Goal: Find specific page/section: Find specific page/section

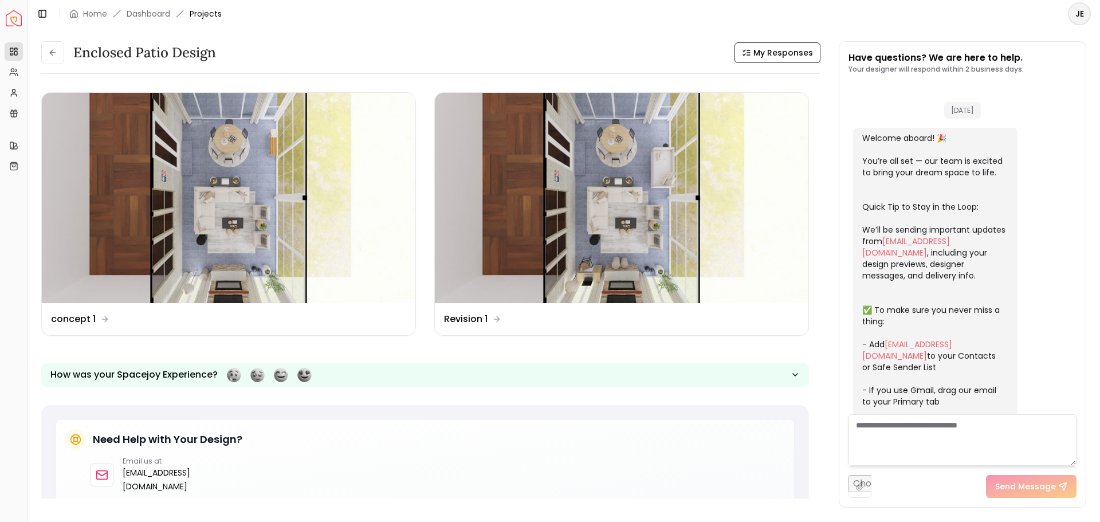
scroll to position [1543, 0]
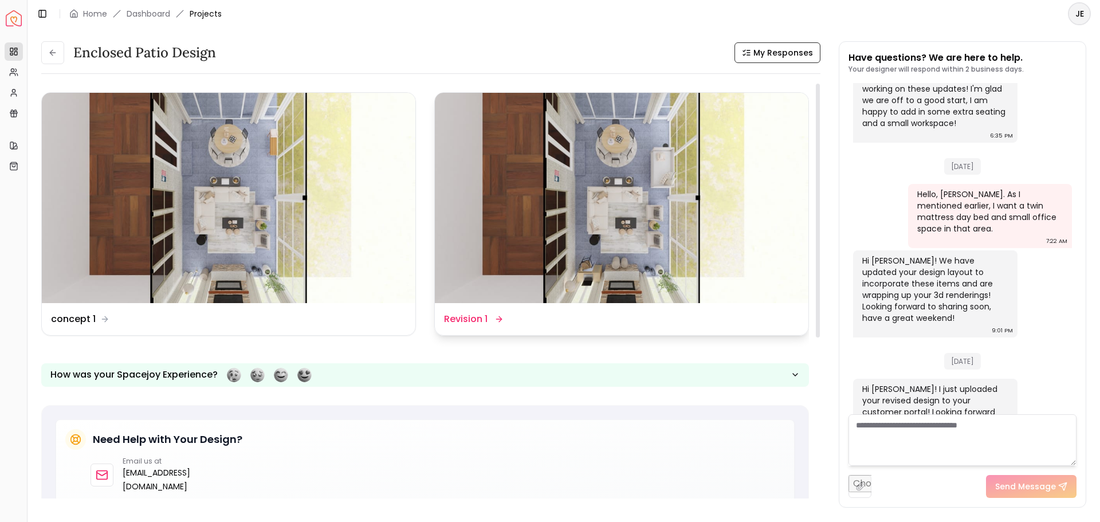
click at [633, 237] on img at bounding box center [621, 198] width 373 height 210
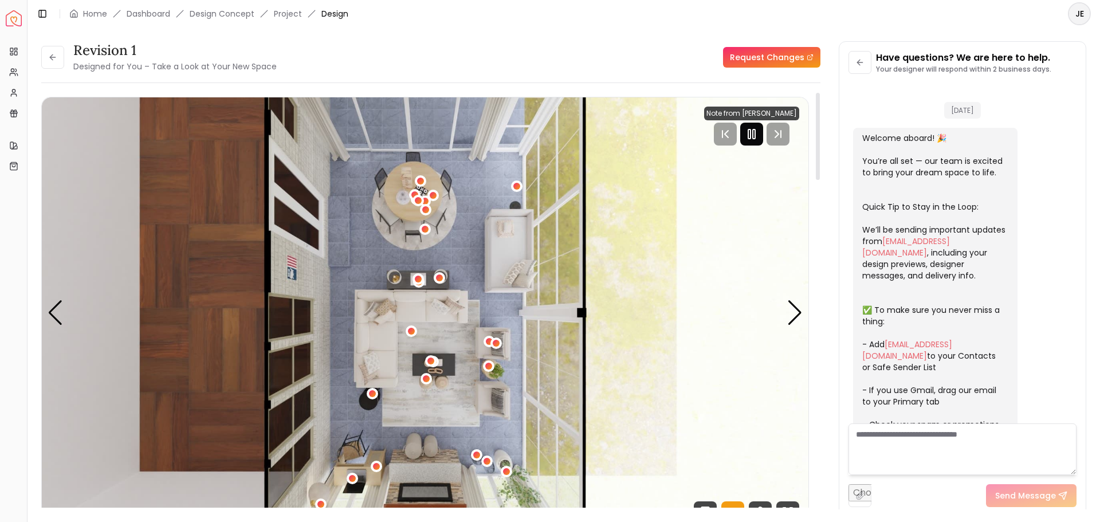
scroll to position [1534, 0]
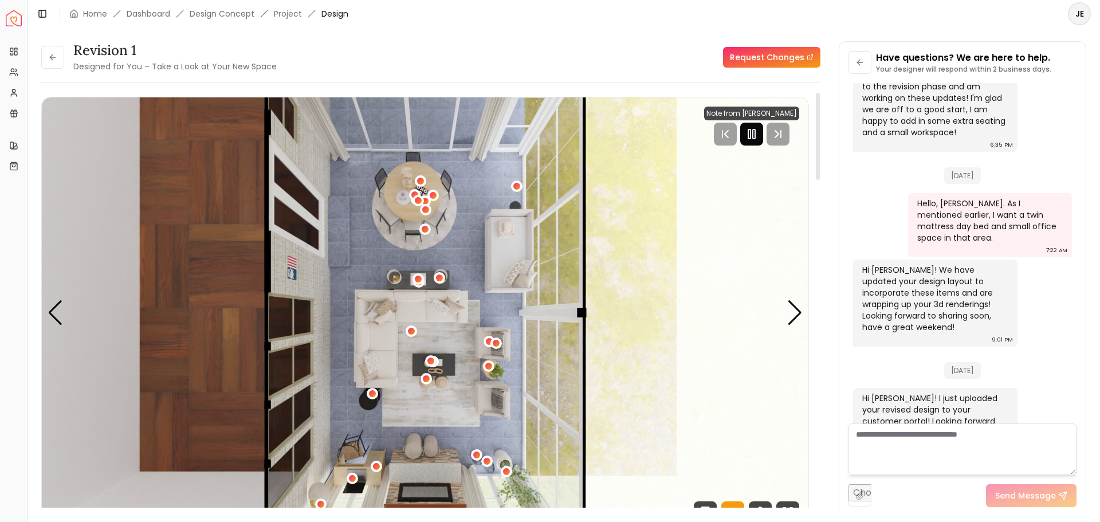
click at [750, 135] on rect "Pause" at bounding box center [749, 133] width 2 height 9
click at [798, 309] on div "Next slide" at bounding box center [794, 312] width 15 height 25
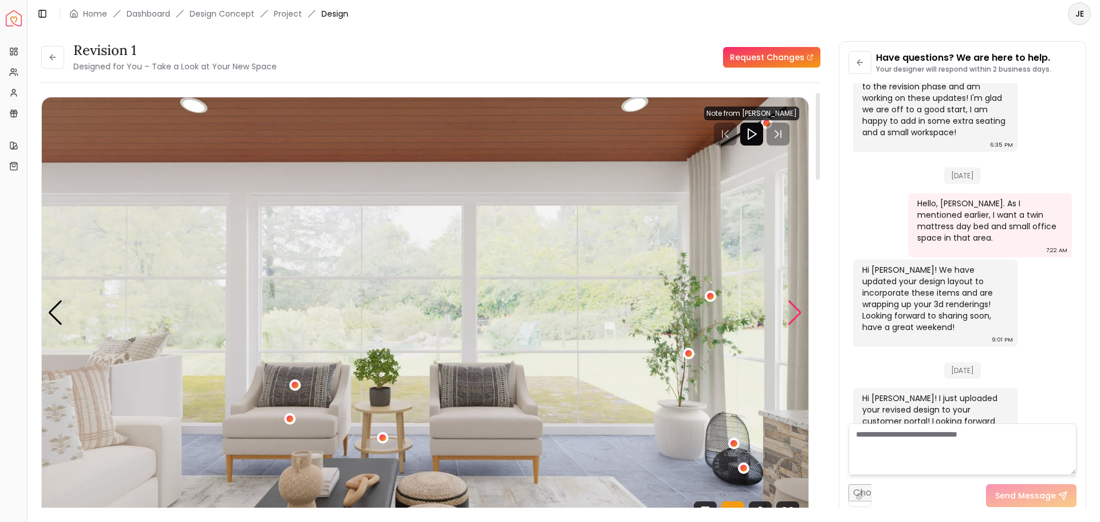
click at [798, 309] on div "Next slide" at bounding box center [794, 312] width 15 height 25
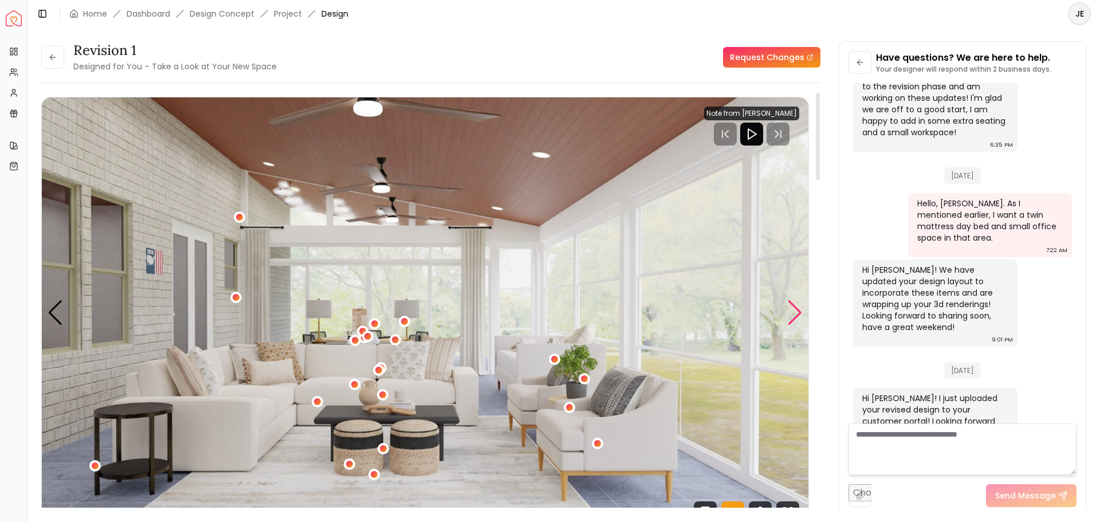
click at [787, 316] on div "Next slide" at bounding box center [794, 312] width 15 height 25
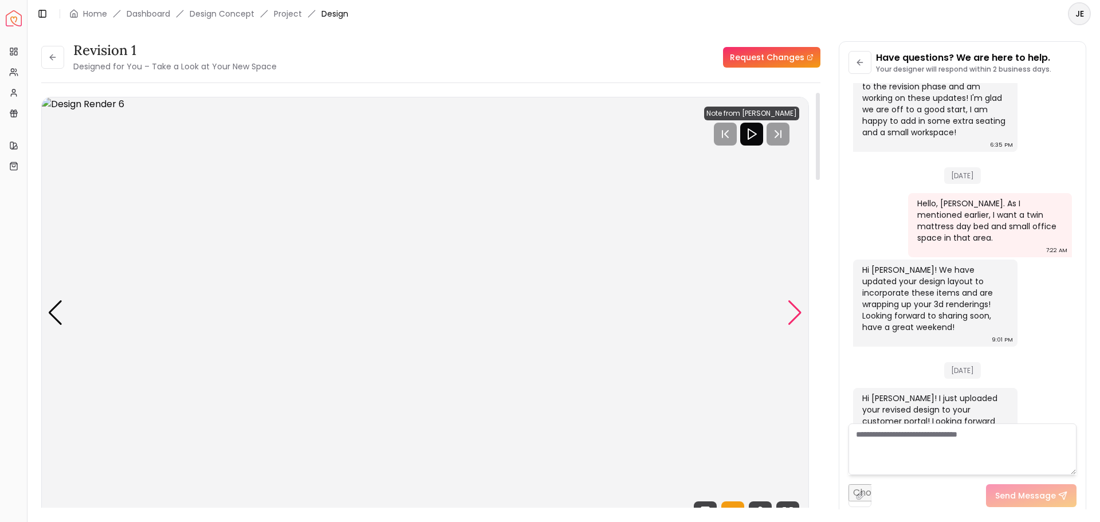
click at [787, 316] on div "Next slide" at bounding box center [794, 312] width 15 height 25
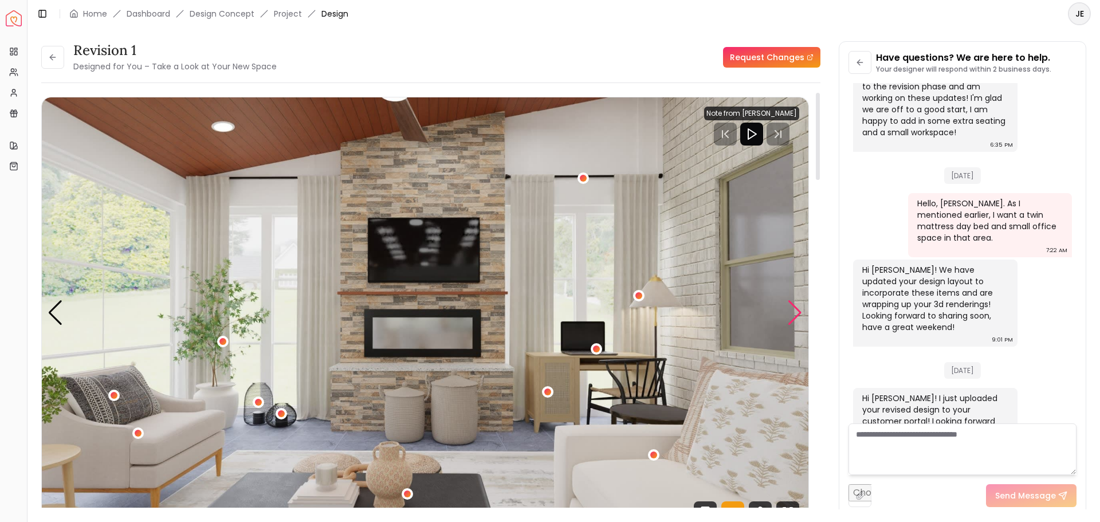
click at [787, 316] on div "Next slide" at bounding box center [794, 312] width 15 height 25
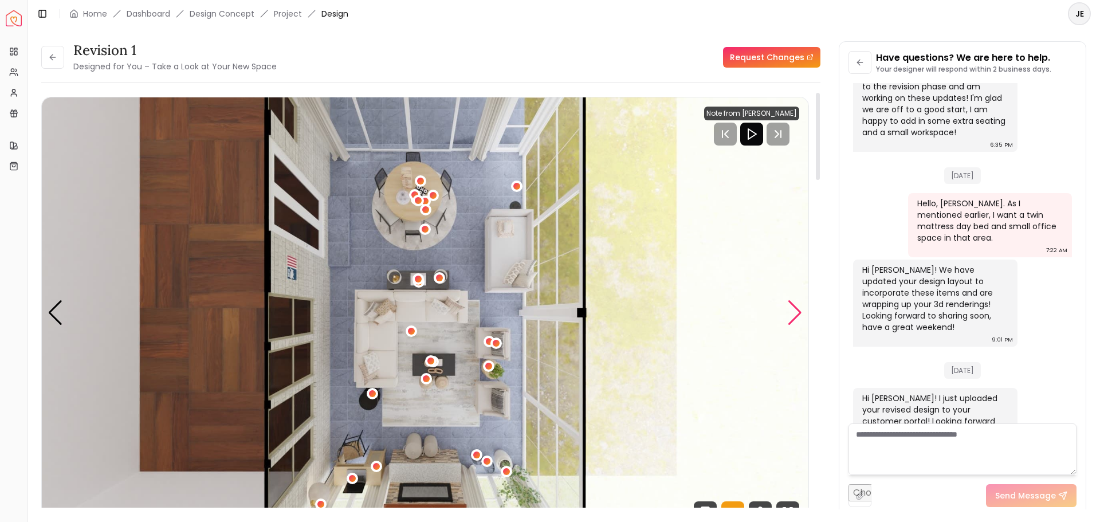
click at [798, 312] on div "Next slide" at bounding box center [794, 312] width 15 height 25
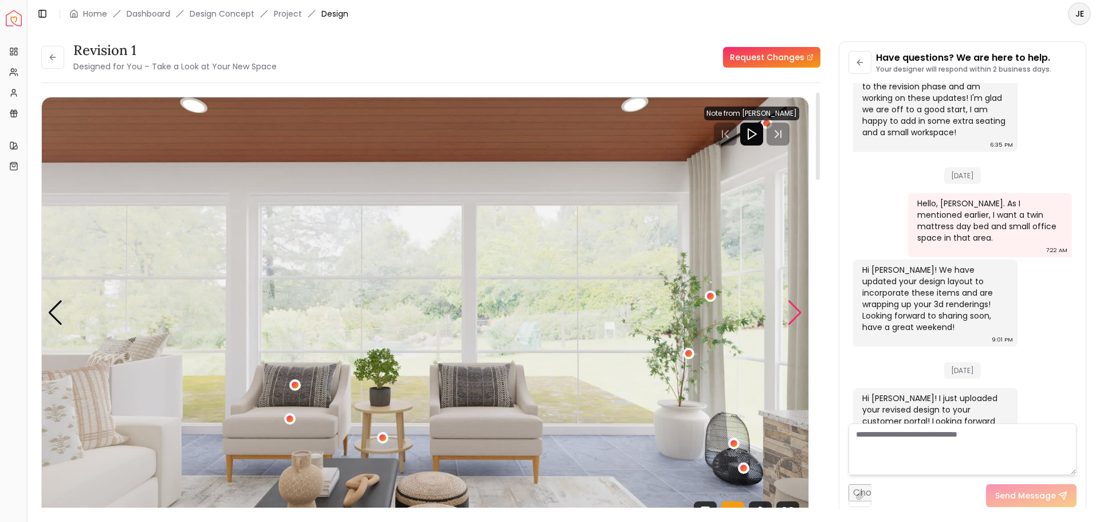
click at [798, 312] on div "Next slide" at bounding box center [794, 312] width 15 height 25
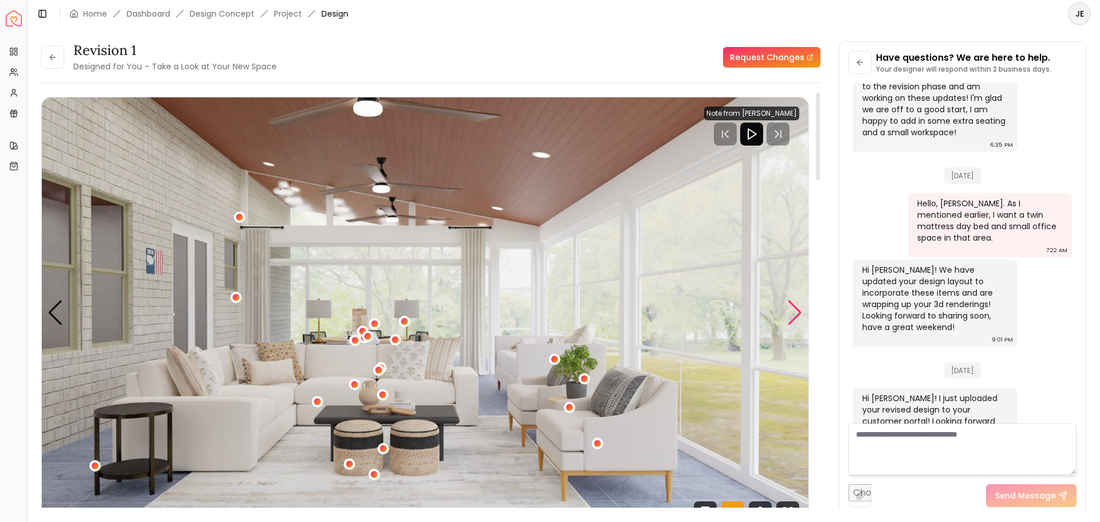
click at [799, 312] on div "Next slide" at bounding box center [794, 312] width 15 height 25
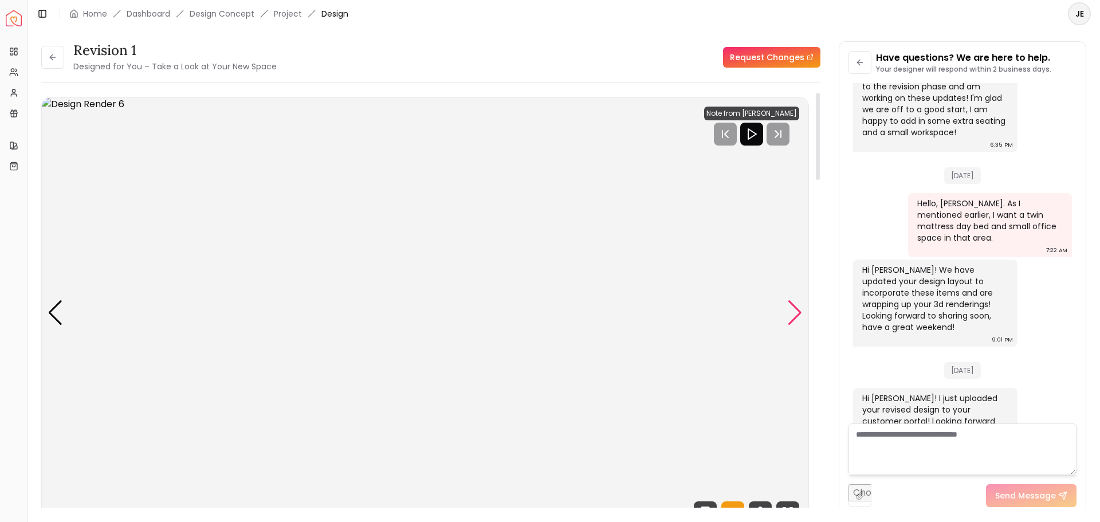
click at [799, 312] on div "Next slide" at bounding box center [794, 312] width 15 height 25
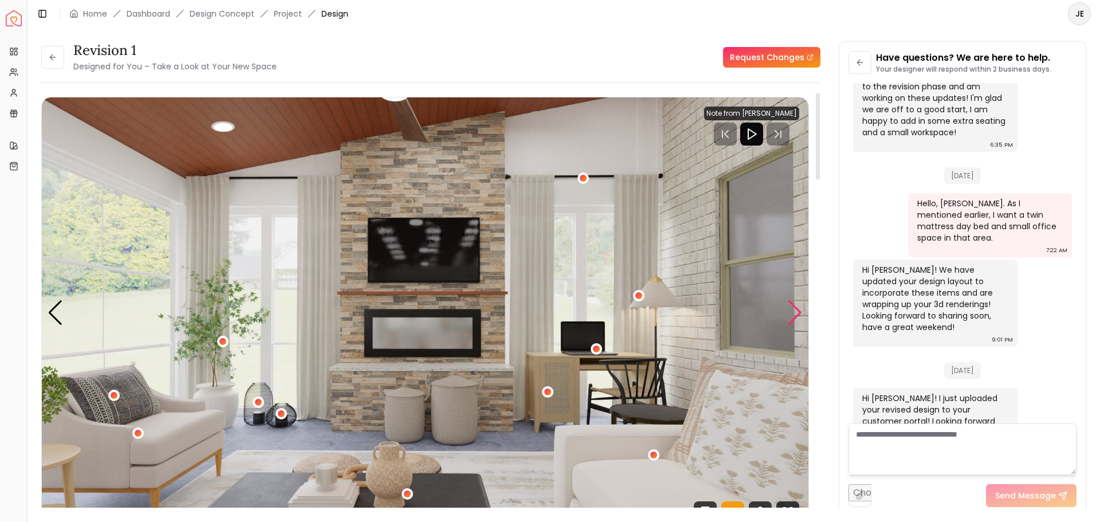
click at [799, 312] on div "Next slide" at bounding box center [794, 312] width 15 height 25
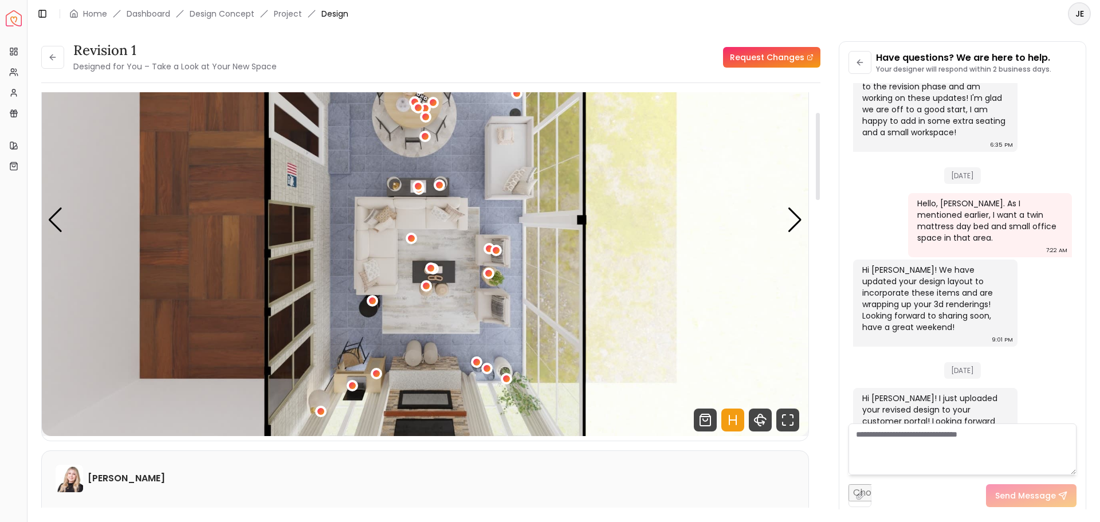
scroll to position [95, 0]
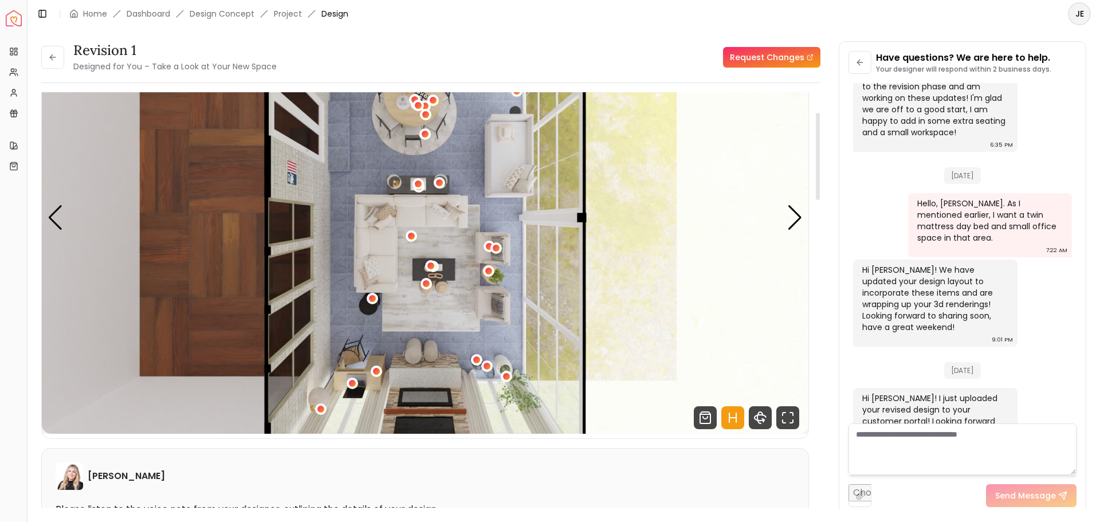
drag, startPoint x: 817, startPoint y: 159, endPoint x: 820, endPoint y: 179, distance: 20.2
click at [820, 179] on div at bounding box center [817, 156] width 4 height 87
